Goal: Task Accomplishment & Management: Manage account settings

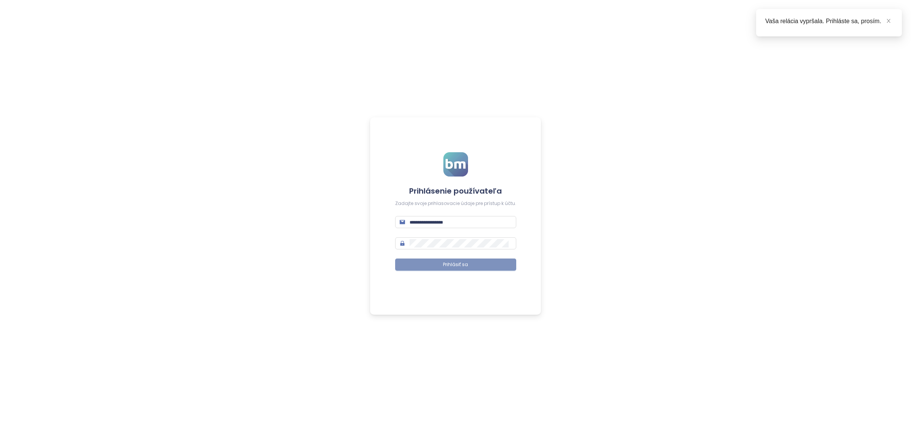
type input "**********"
click at [486, 262] on button "Prihlásiť sa" at bounding box center [455, 265] width 121 height 12
